Goal: Task Accomplishment & Management: Manage account settings

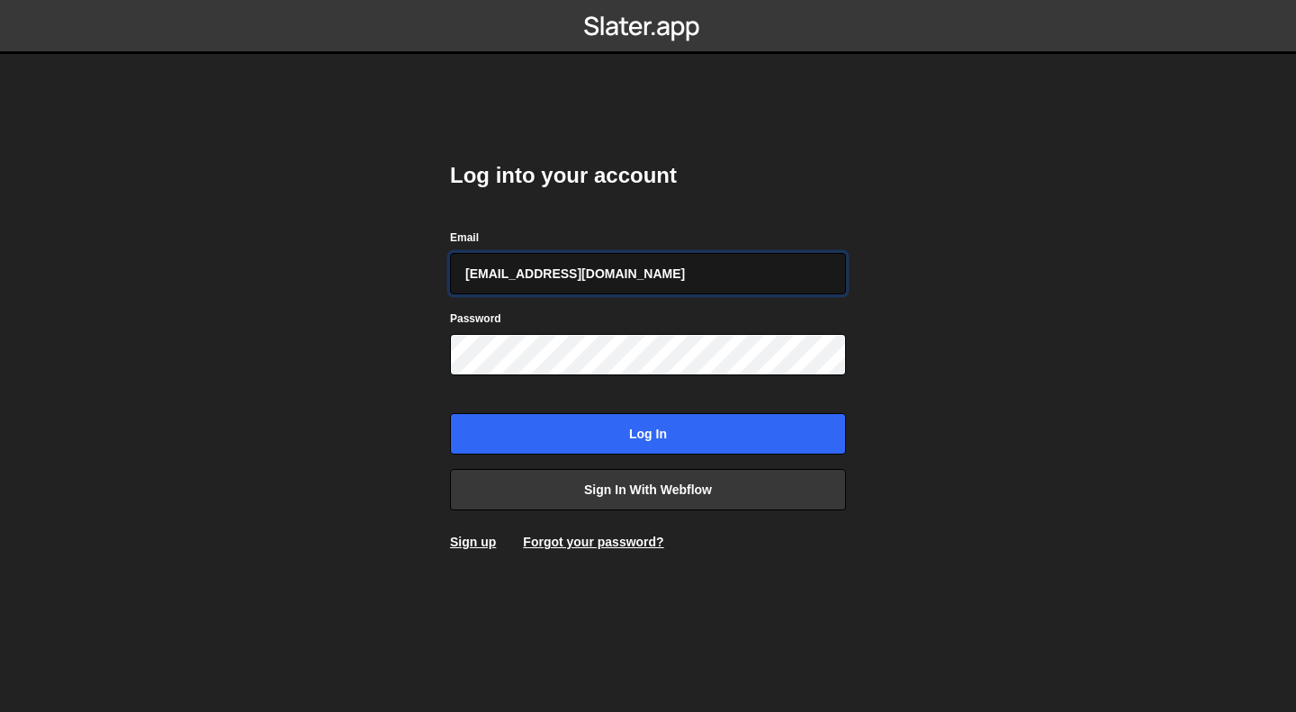
type input "[EMAIL_ADDRESS][DOMAIN_NAME]"
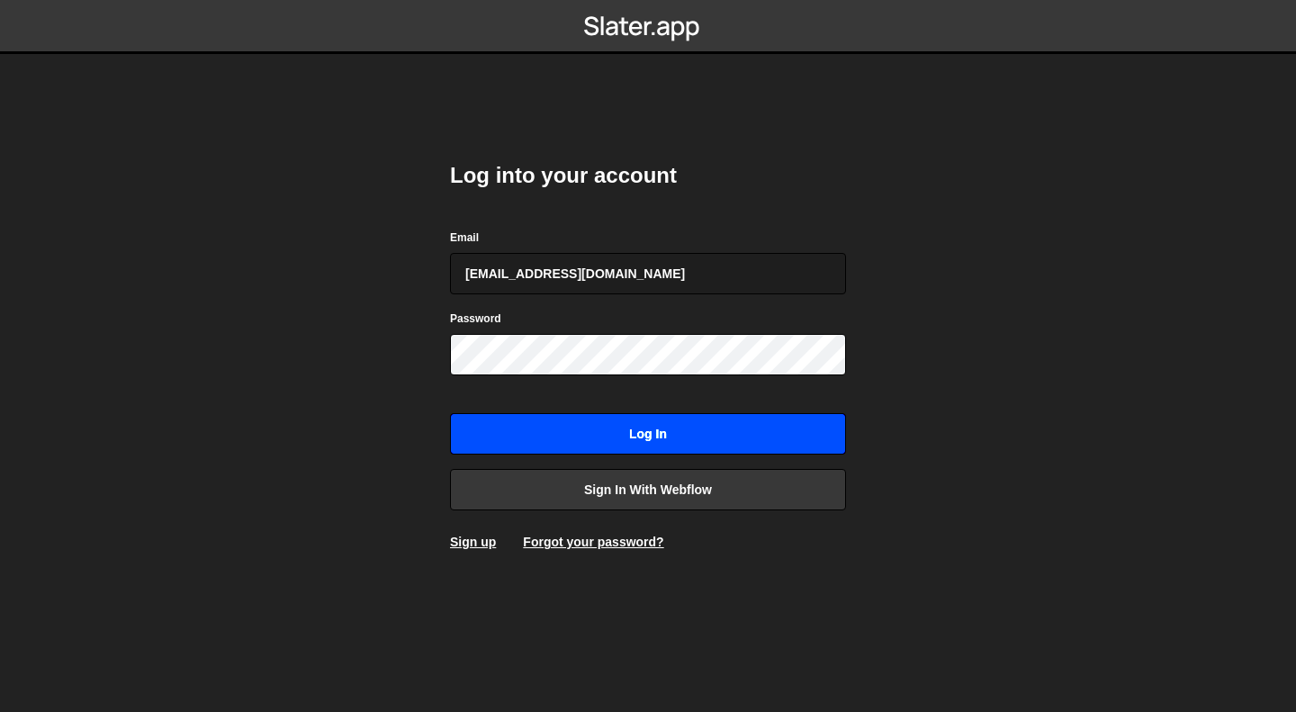
drag, startPoint x: 621, startPoint y: 431, endPoint x: 662, endPoint y: 375, distance: 69.5
click at [621, 430] on input "Log in" at bounding box center [648, 433] width 396 height 41
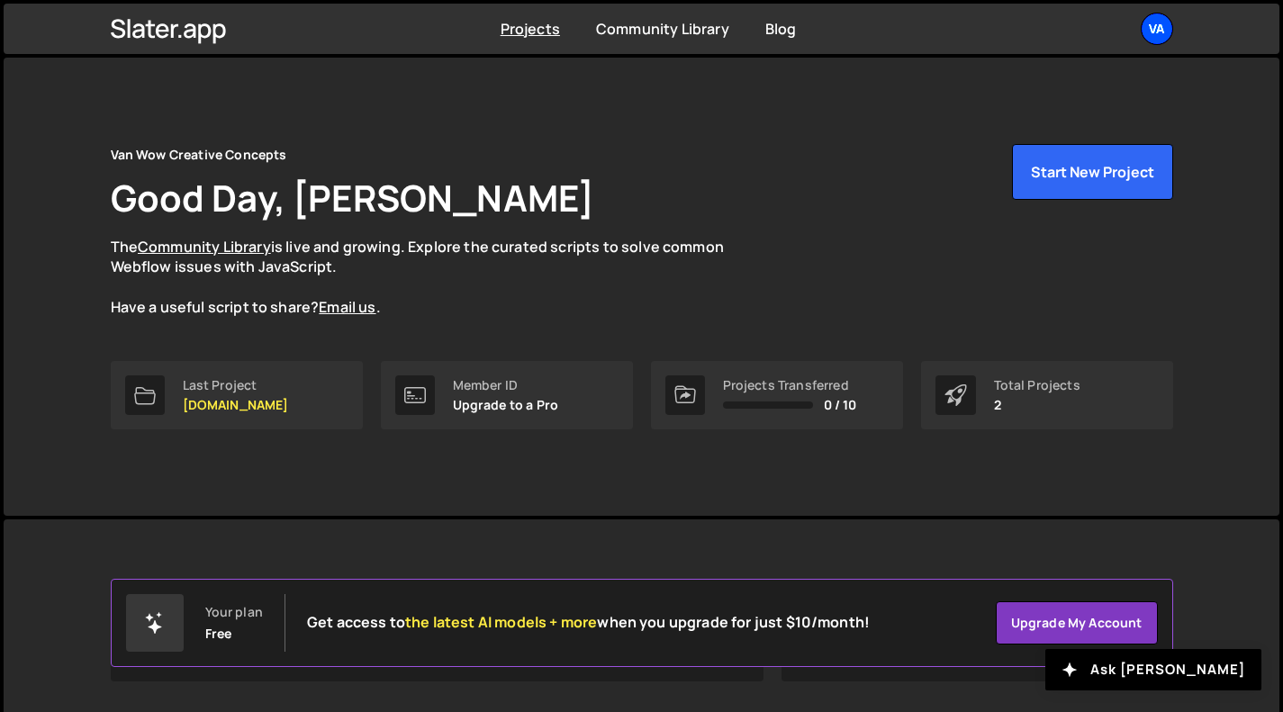
click at [1156, 24] on div "Va" at bounding box center [1156, 29] width 32 height 32
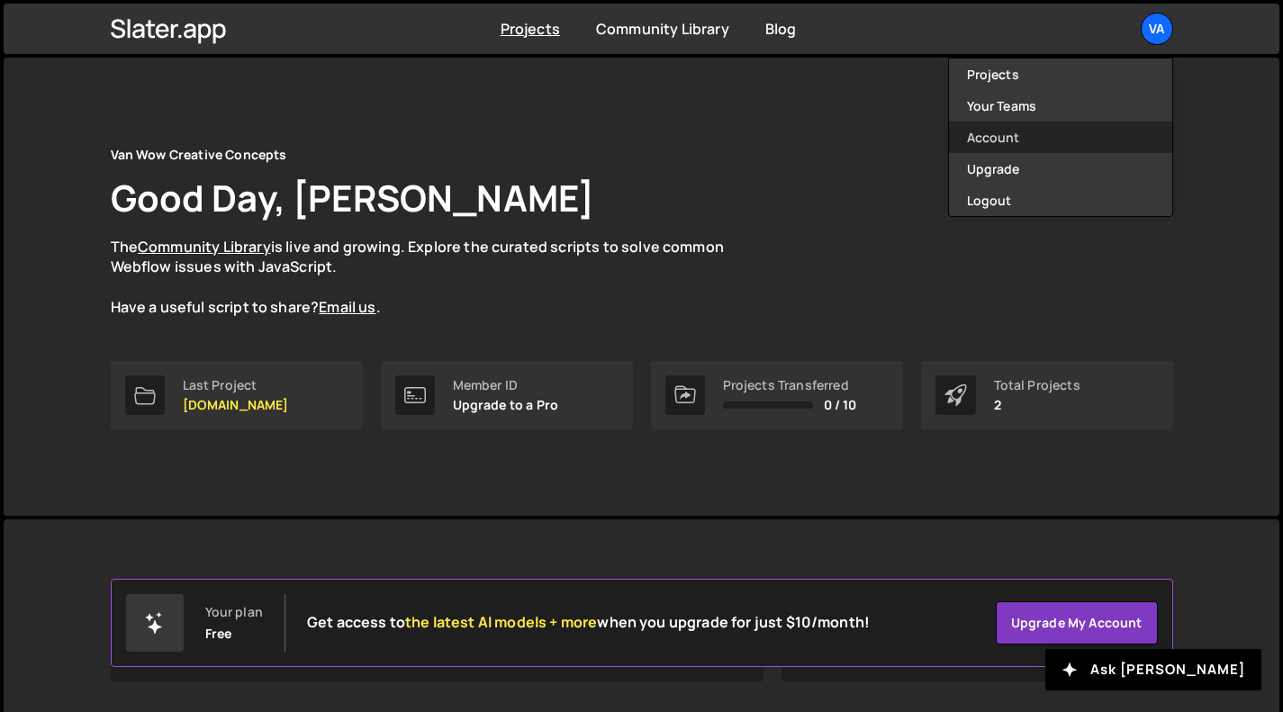
click at [1008, 133] on link "Account" at bounding box center [1060, 138] width 223 height 32
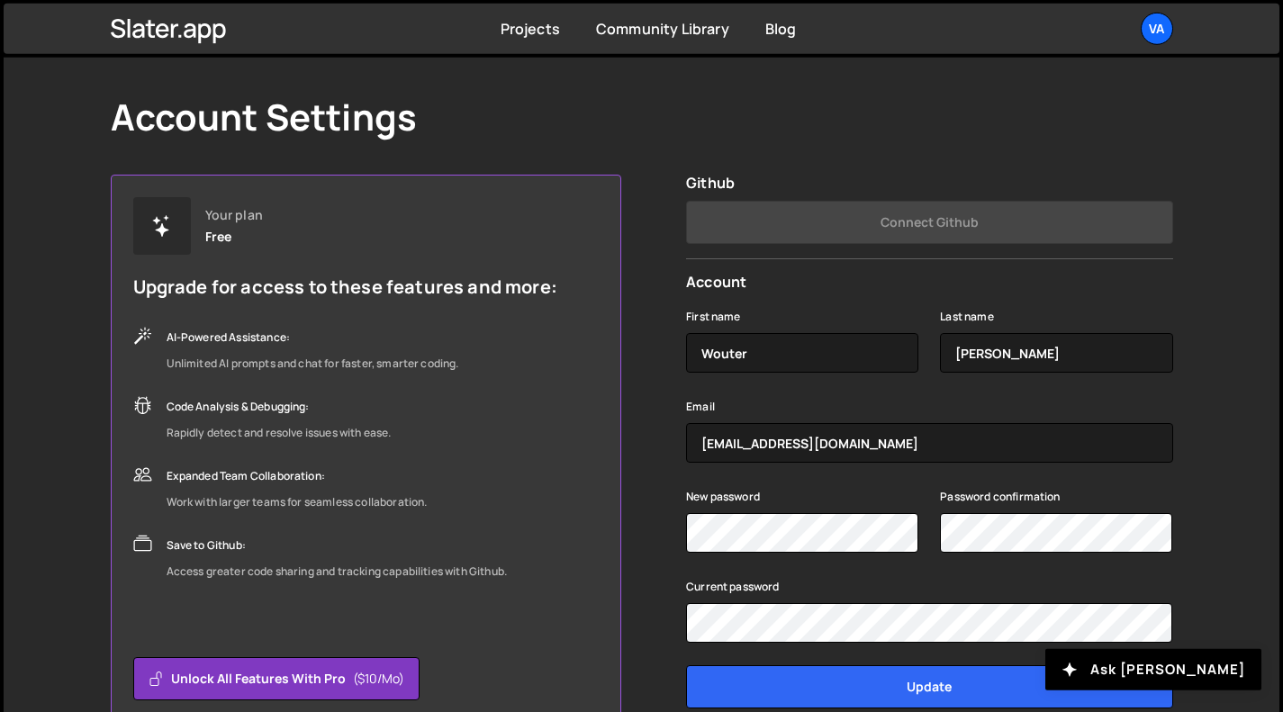
scroll to position [58, 0]
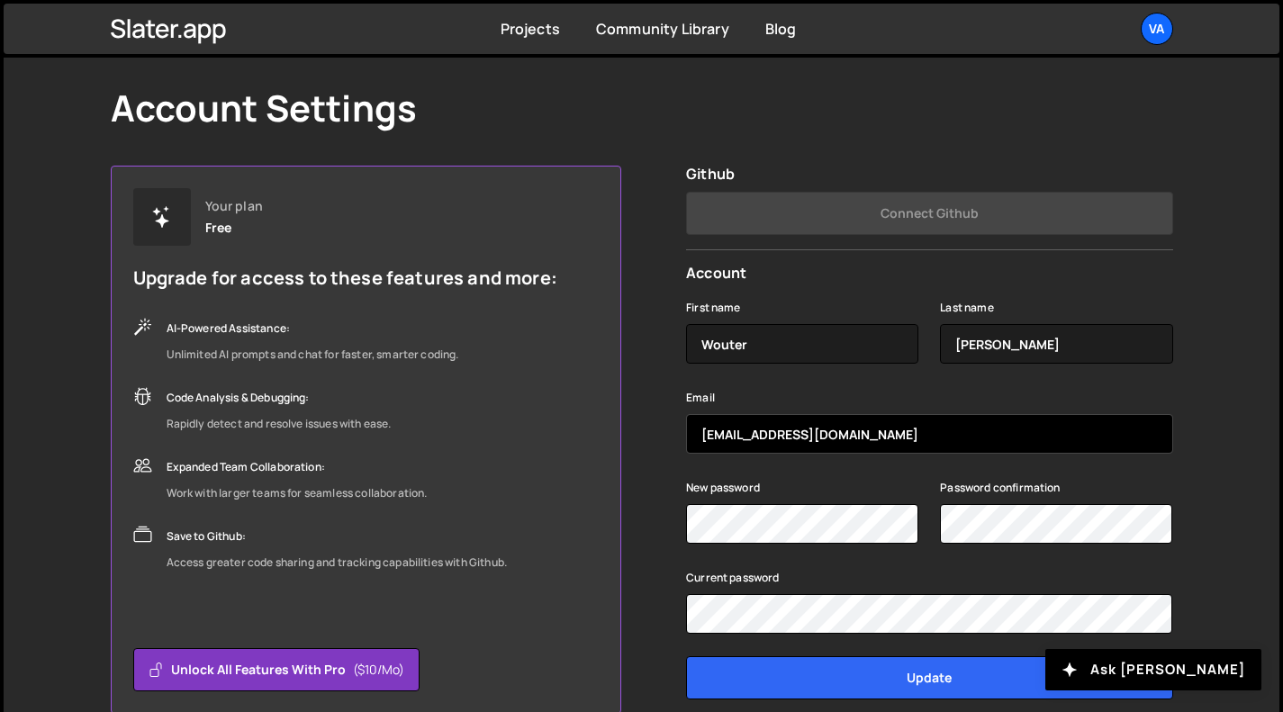
click at [733, 431] on input "[EMAIL_ADDRESS][DOMAIN_NAME]" at bounding box center [929, 434] width 486 height 40
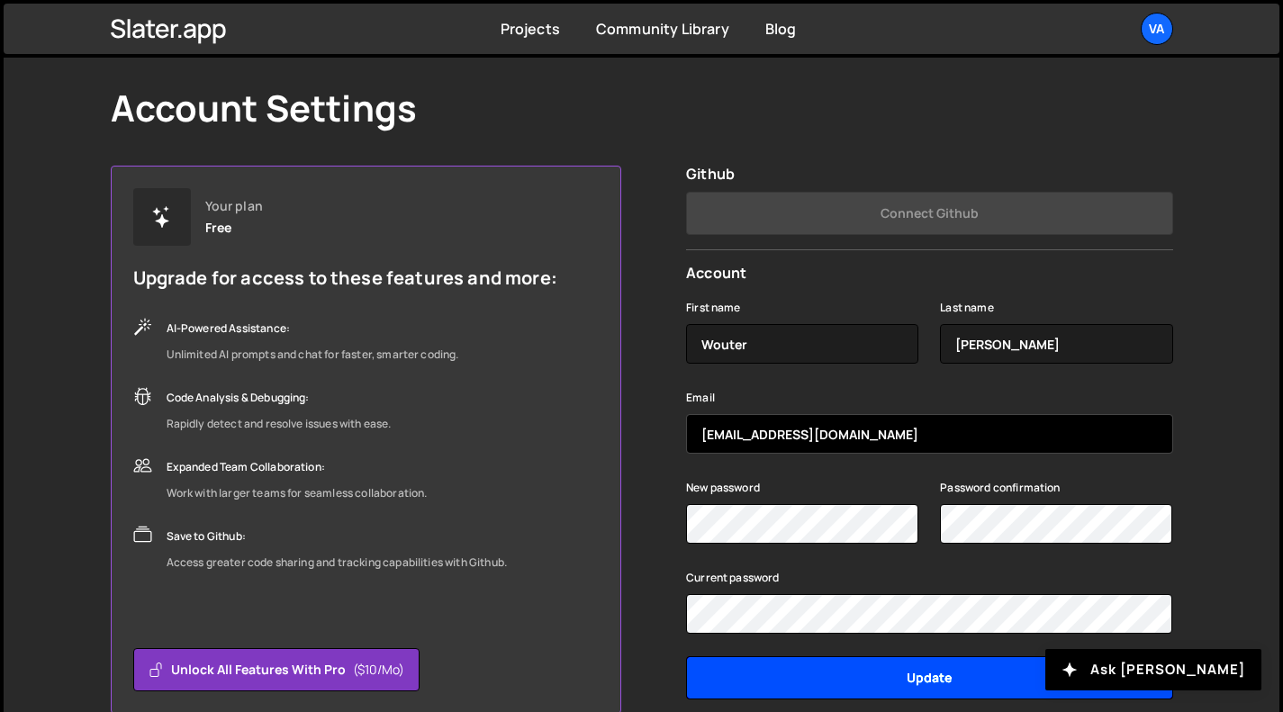
type input "info@woutervanwaning.com"
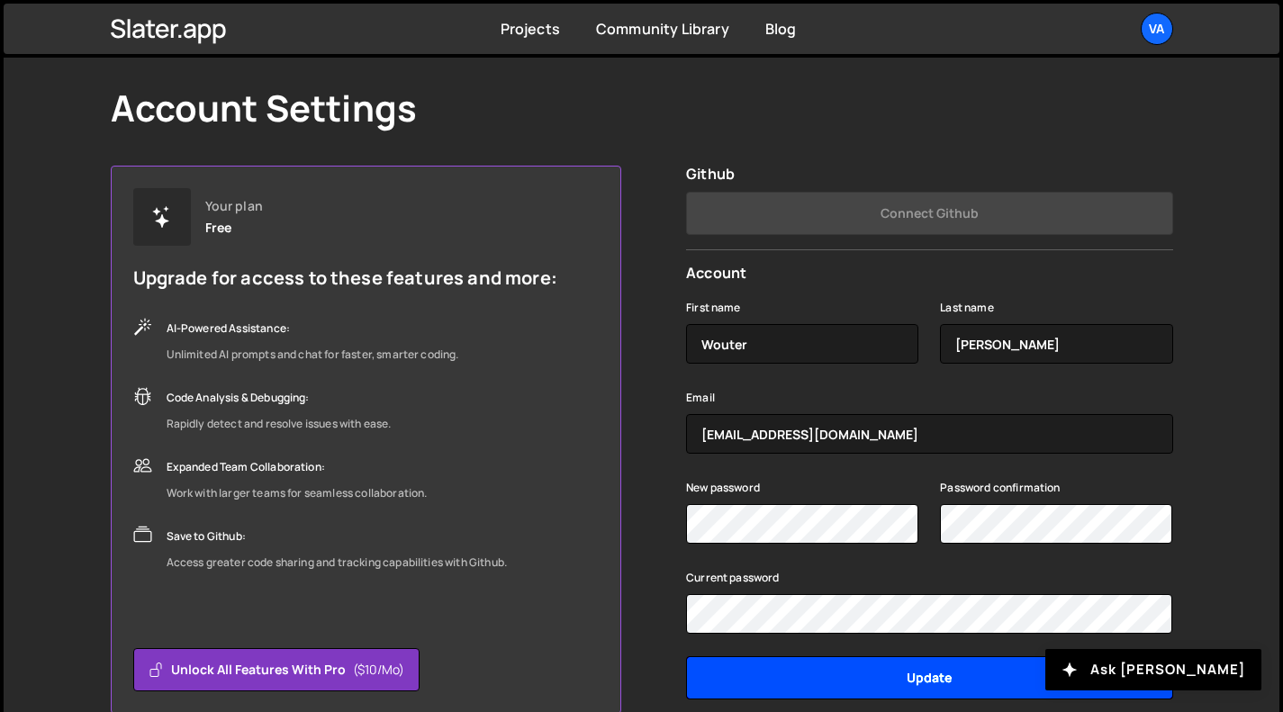
click at [853, 674] on input "Update" at bounding box center [929, 677] width 486 height 43
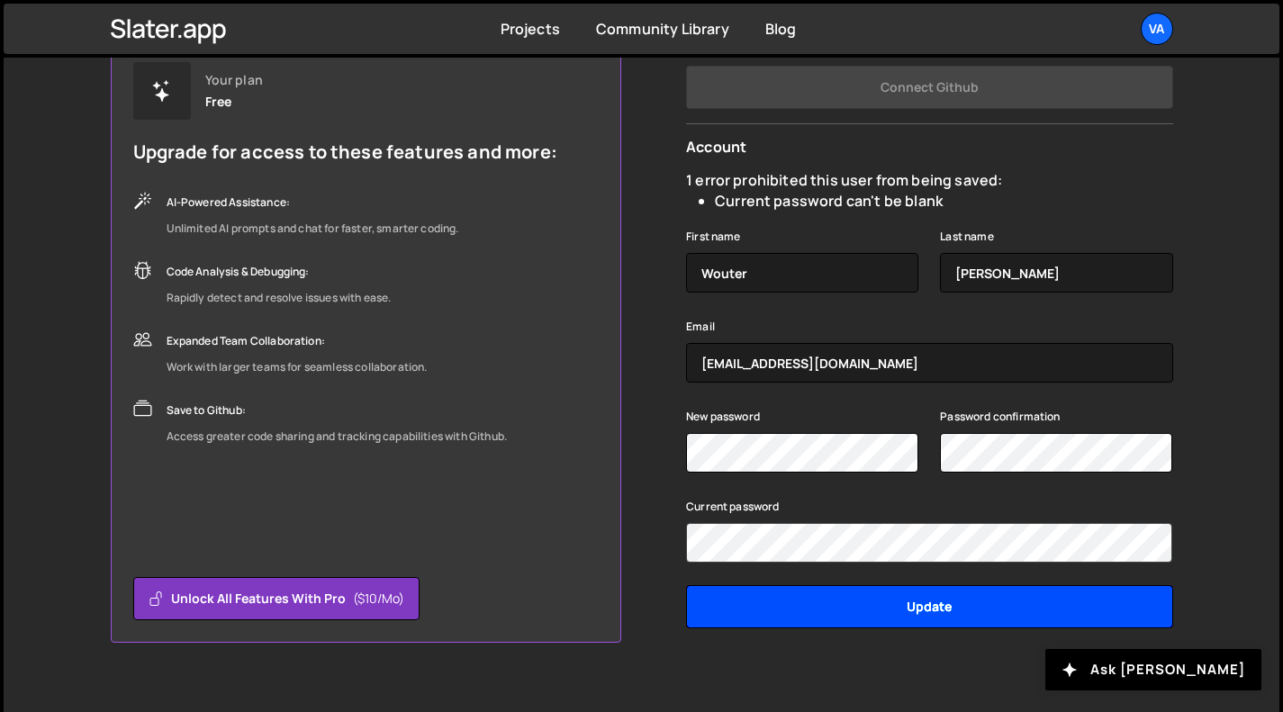
scroll to position [205, 0]
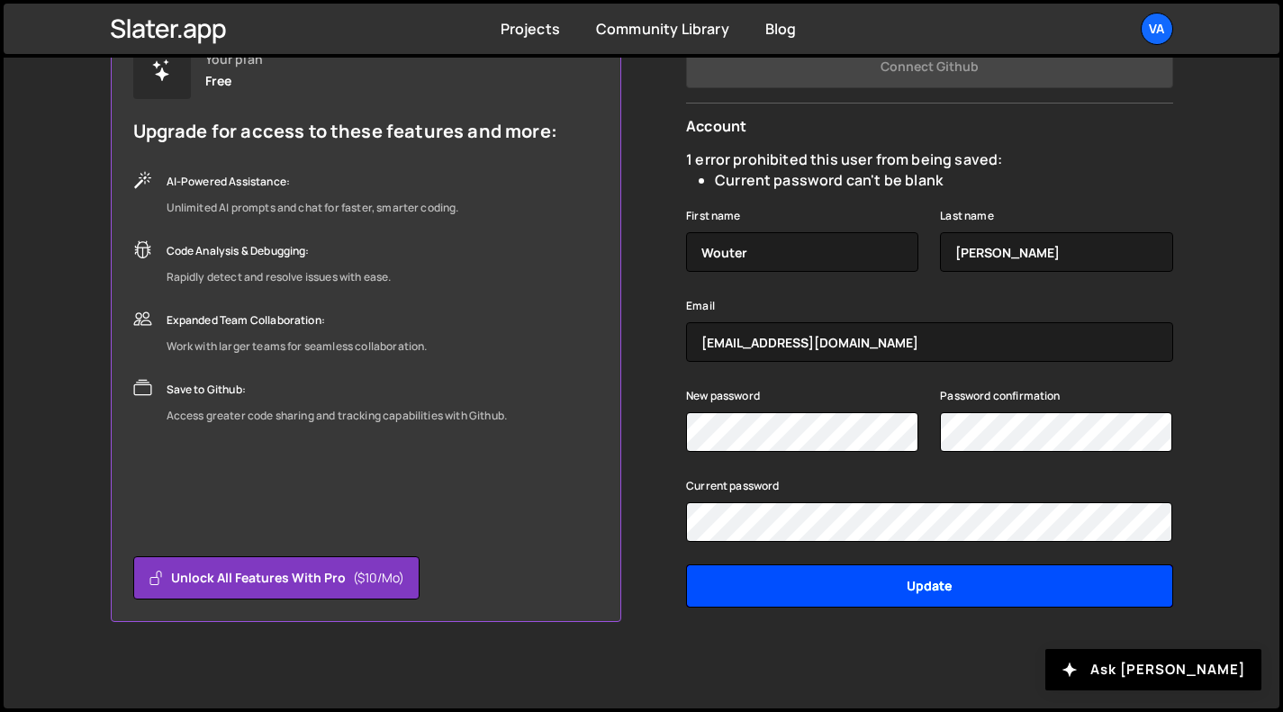
click at [848, 572] on input "Update" at bounding box center [929, 585] width 486 height 43
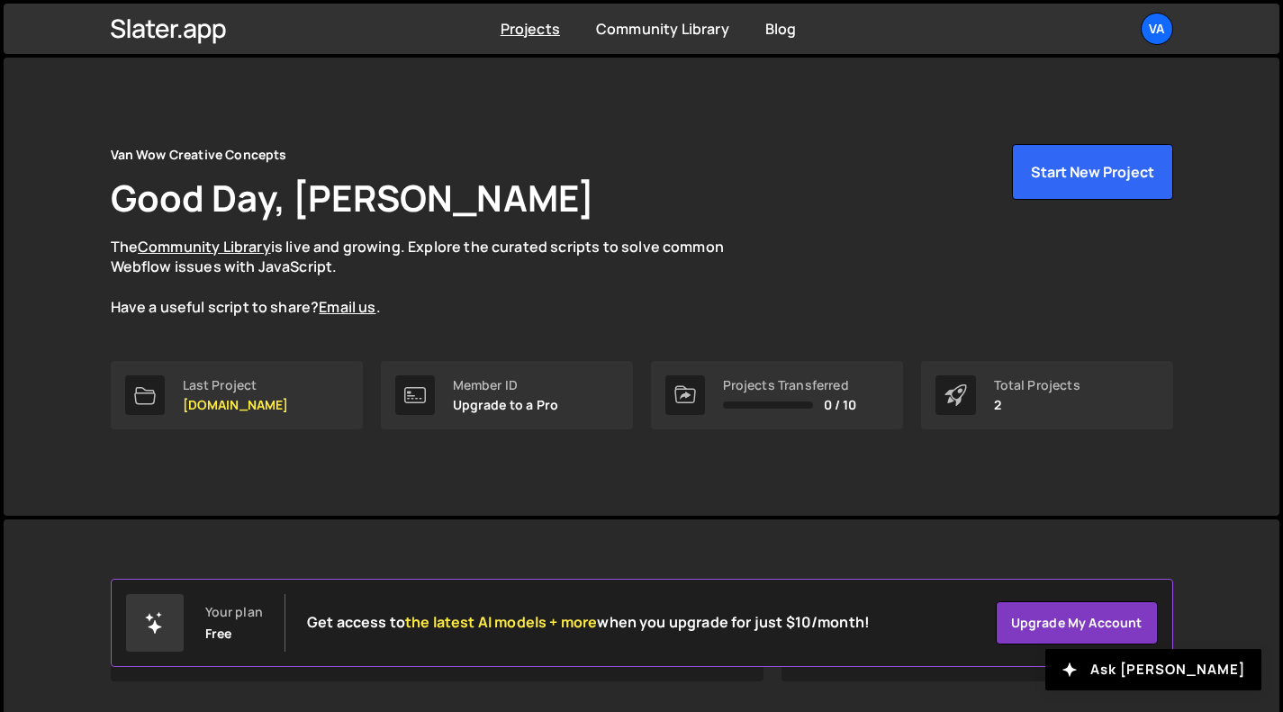
click at [1031, 383] on div "Total Projects" at bounding box center [1037, 385] width 86 height 14
click at [967, 390] on div at bounding box center [955, 395] width 41 height 40
click at [545, 37] on link "Projects" at bounding box center [529, 29] width 59 height 20
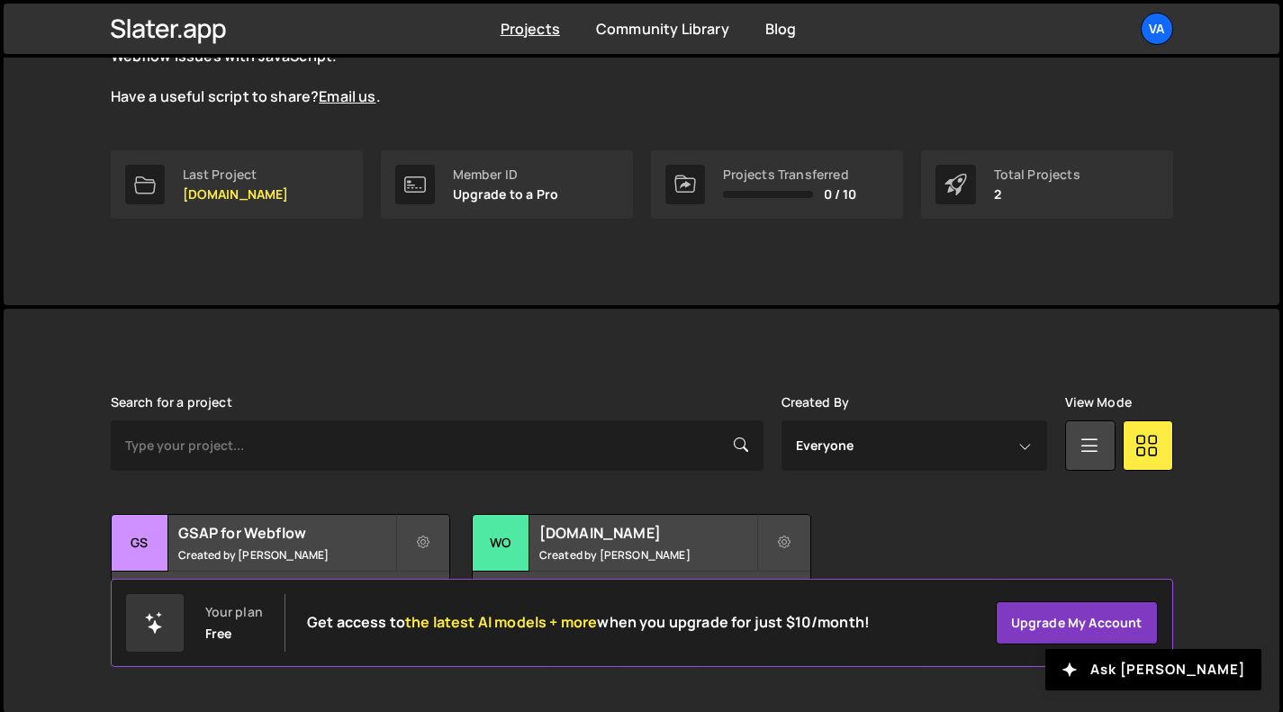
scroll to position [215, 0]
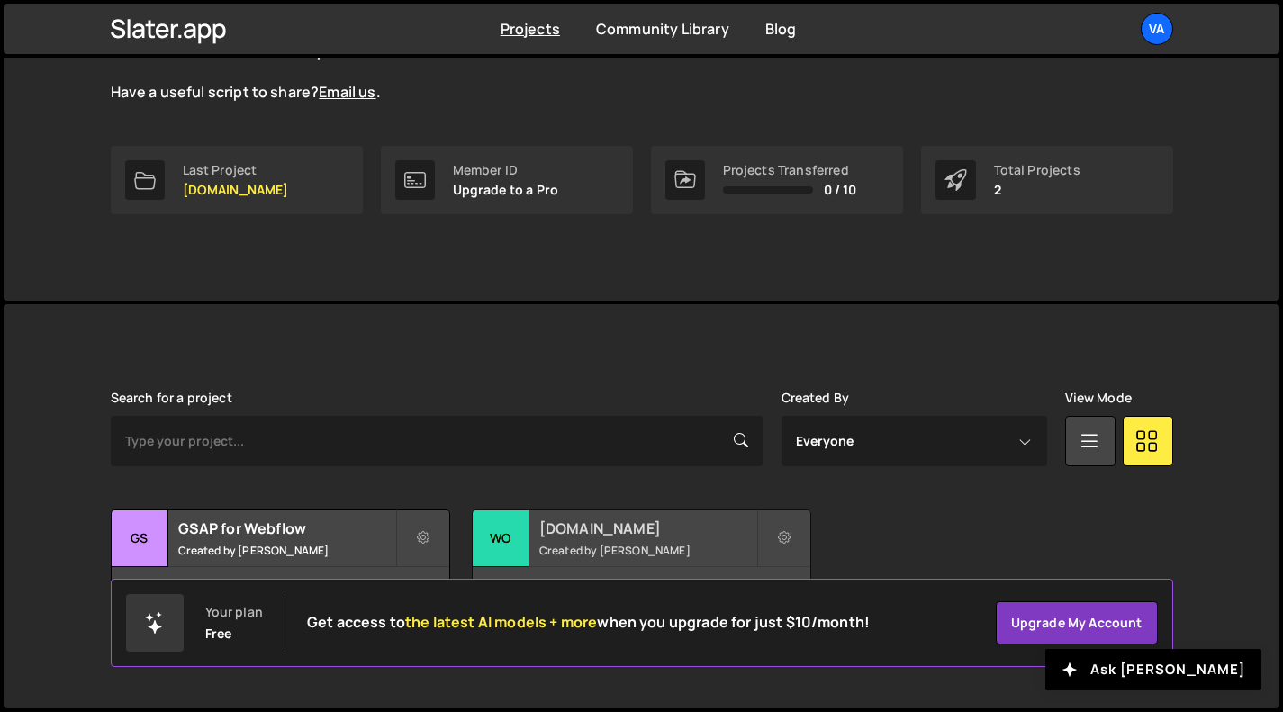
click at [568, 527] on h2 "Woutervanwaning.com" at bounding box center [647, 528] width 217 height 20
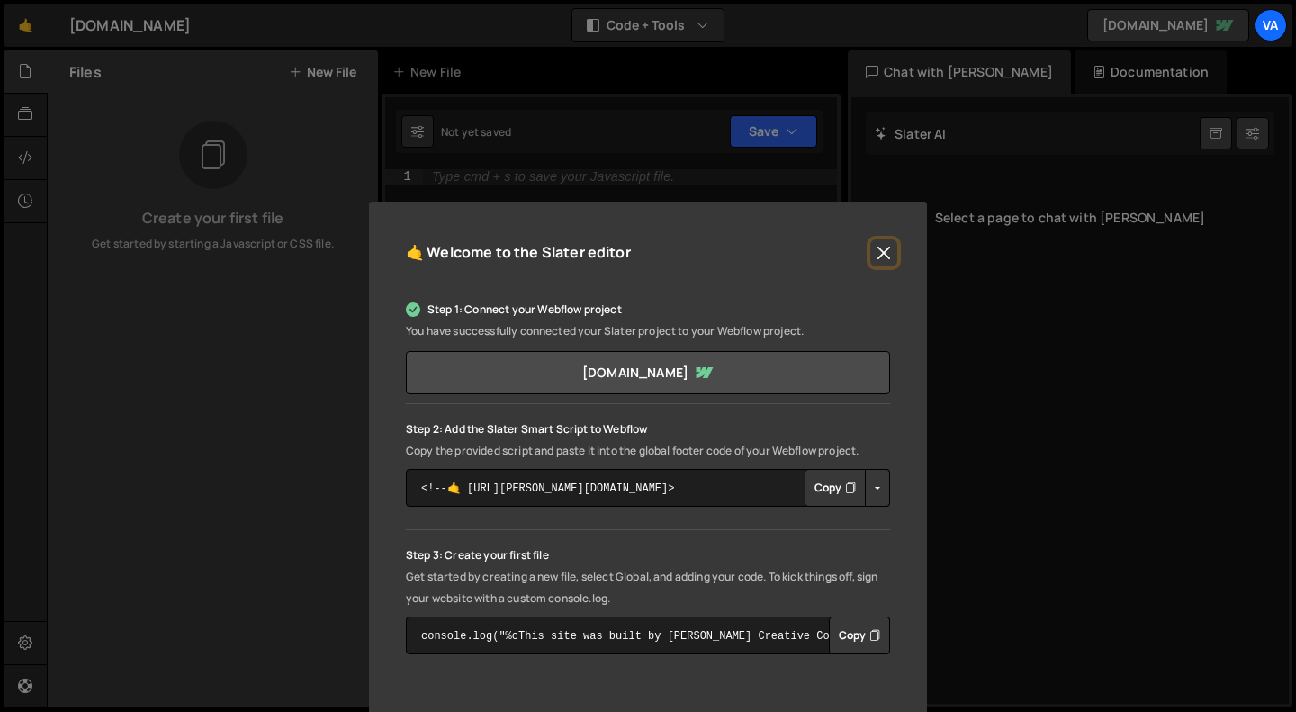
click at [879, 252] on button "Close" at bounding box center [883, 252] width 27 height 27
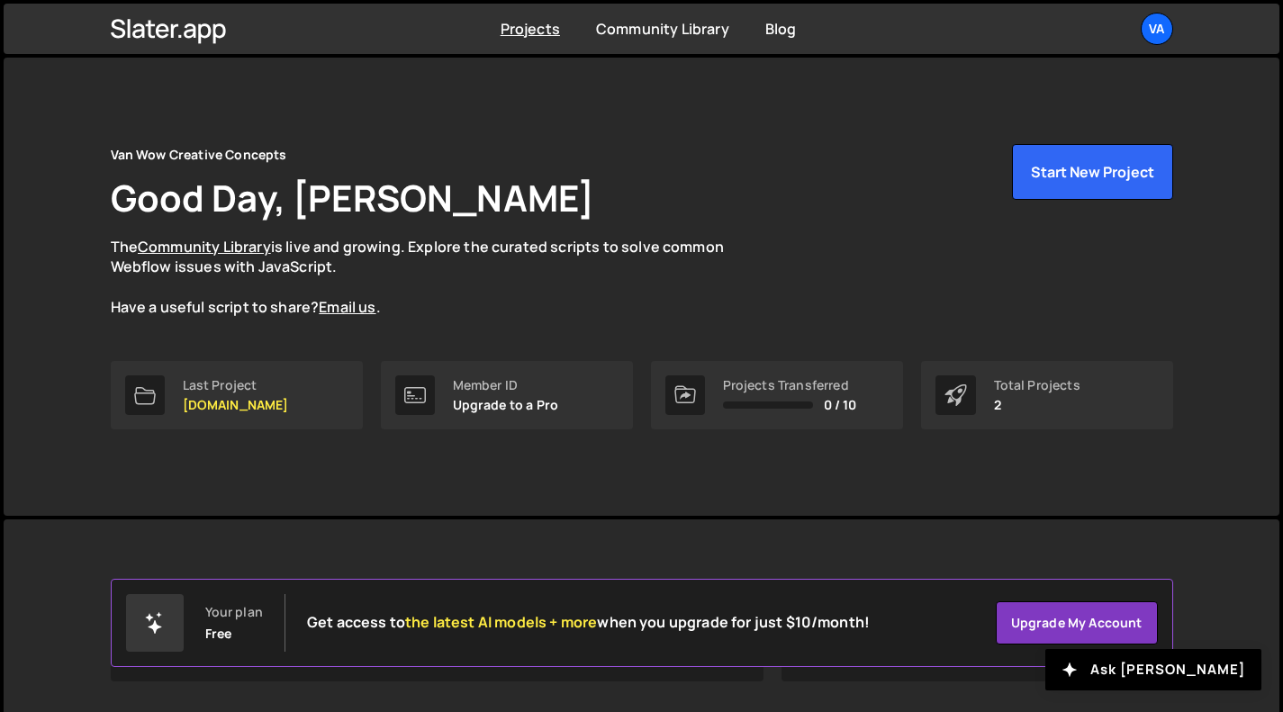
scroll to position [215, 0]
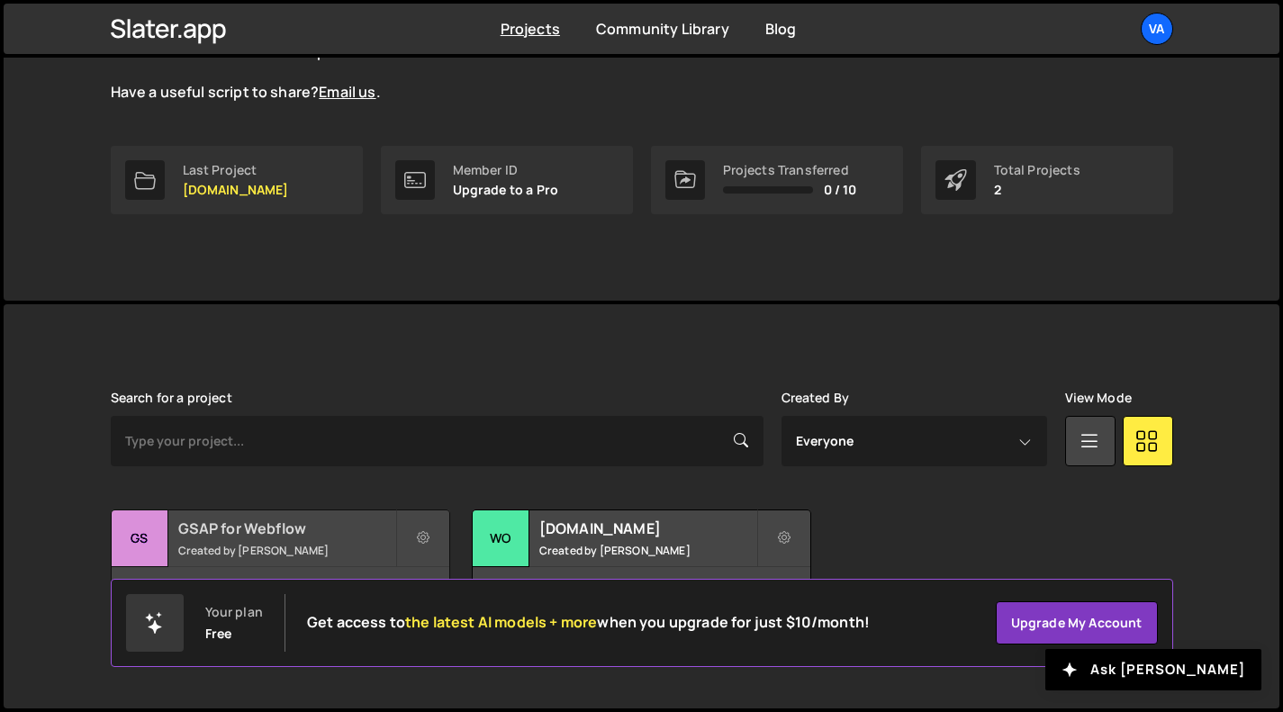
click at [342, 540] on div "GSAP for Webflow Created by Wouter van Waning" at bounding box center [281, 538] width 338 height 56
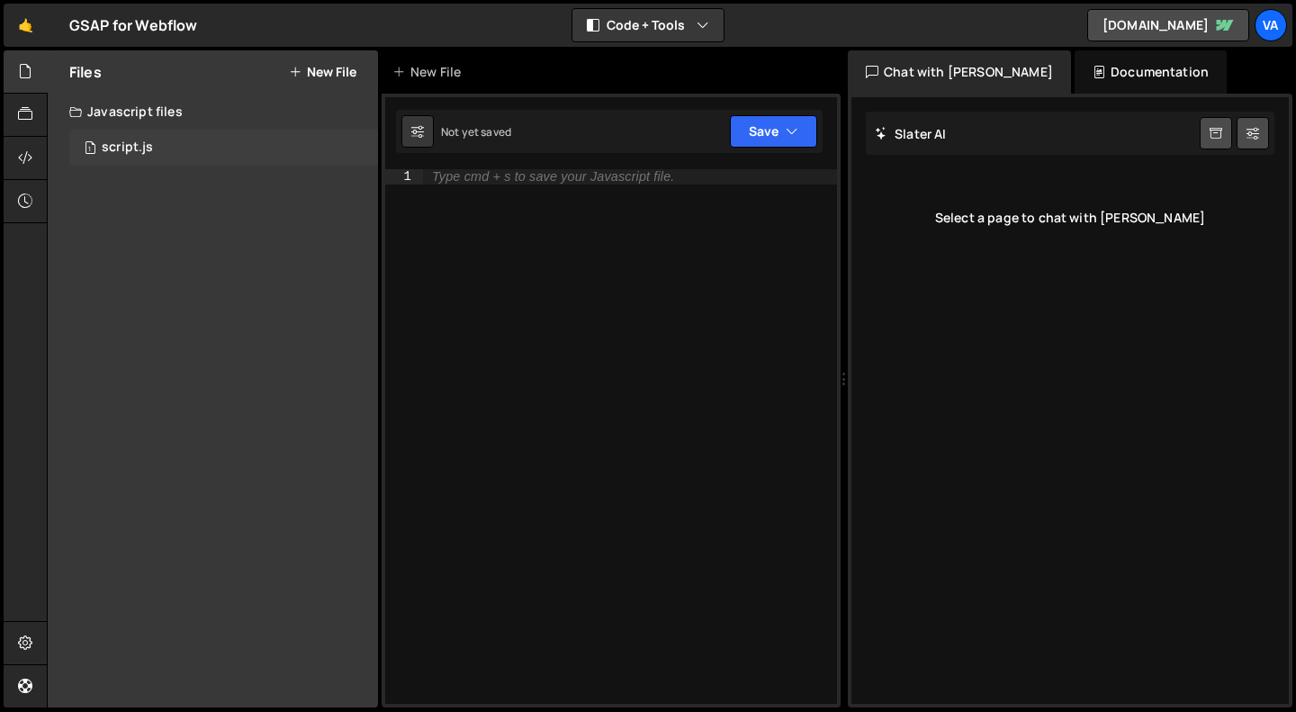
click at [205, 158] on div "1 script.js 0" at bounding box center [223, 148] width 309 height 36
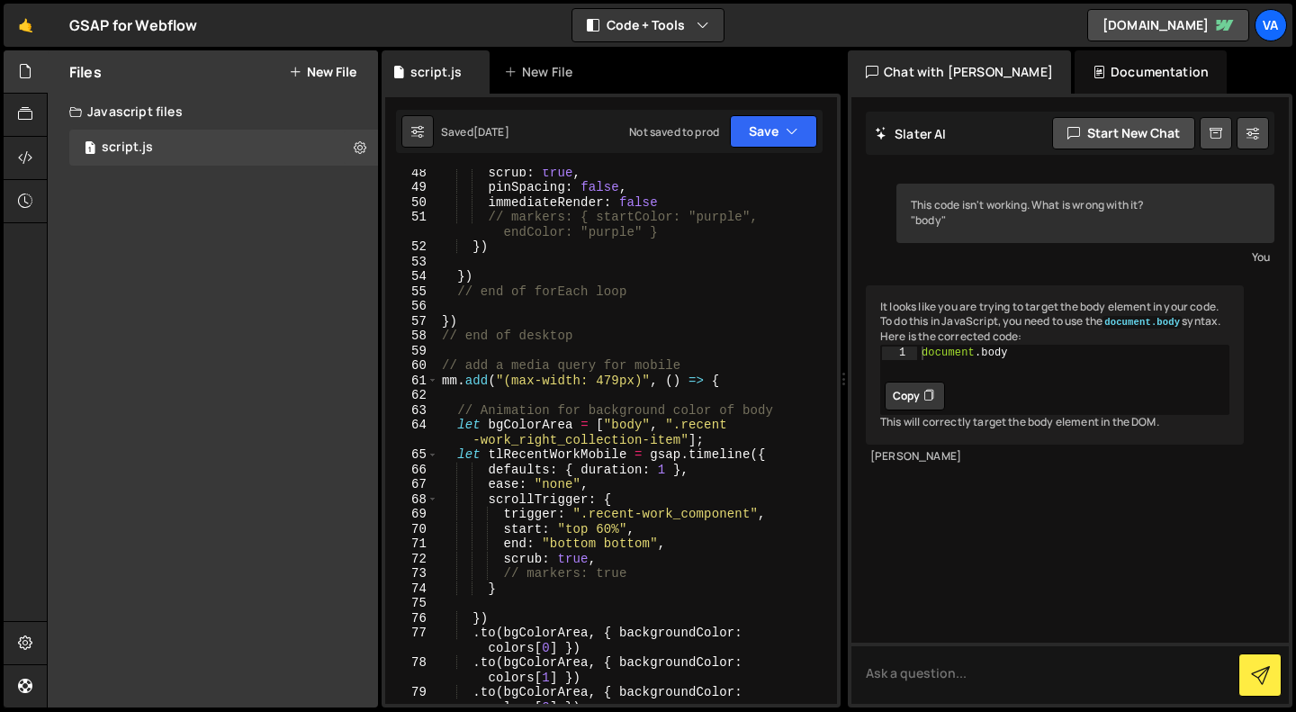
scroll to position [855, 0]
